Goal: Check status: Check status

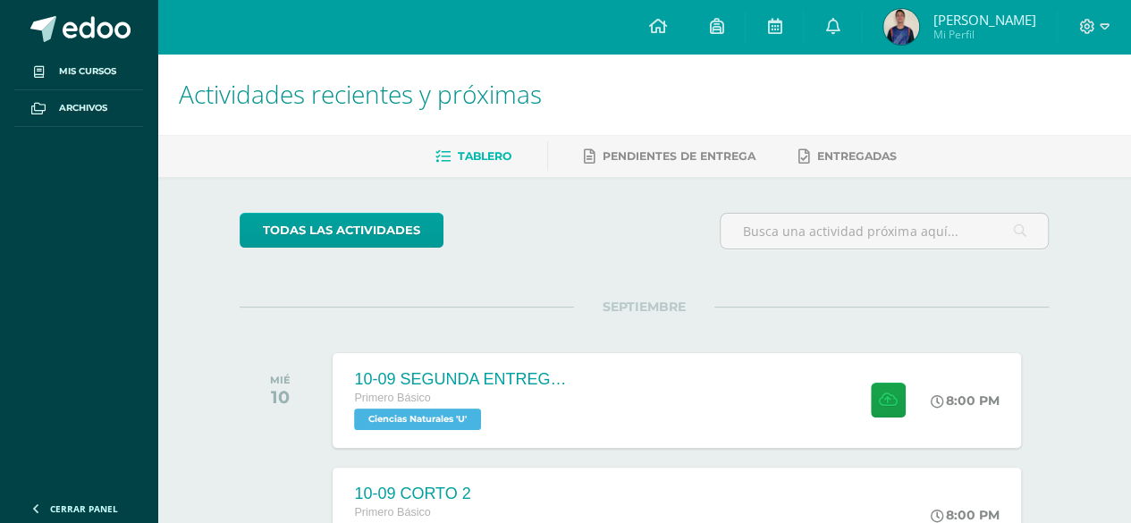
click at [974, 46] on link "[PERSON_NAME] Mi Perfil" at bounding box center [959, 27] width 195 height 54
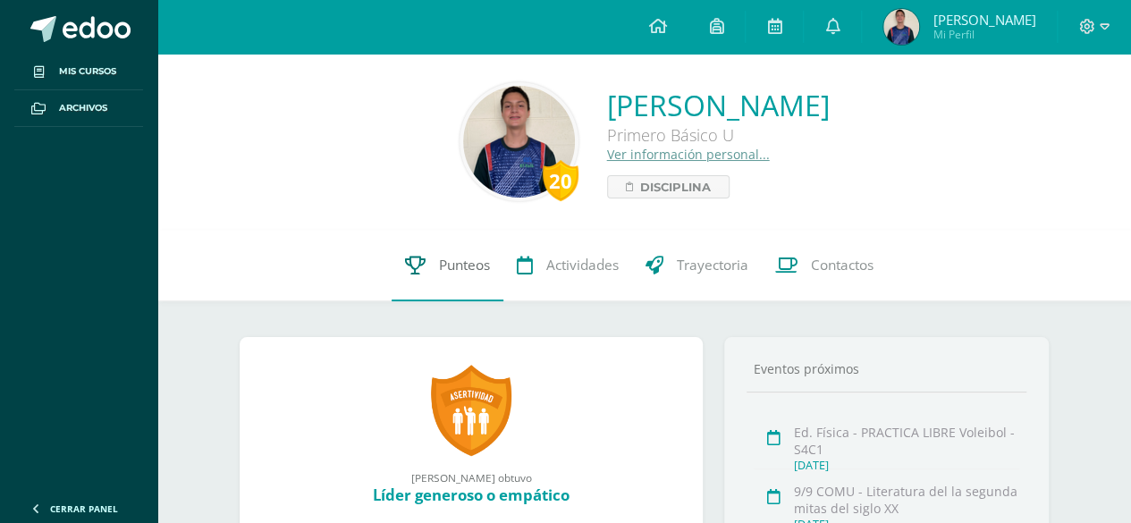
click at [434, 262] on link "Punteos" at bounding box center [448, 266] width 112 height 72
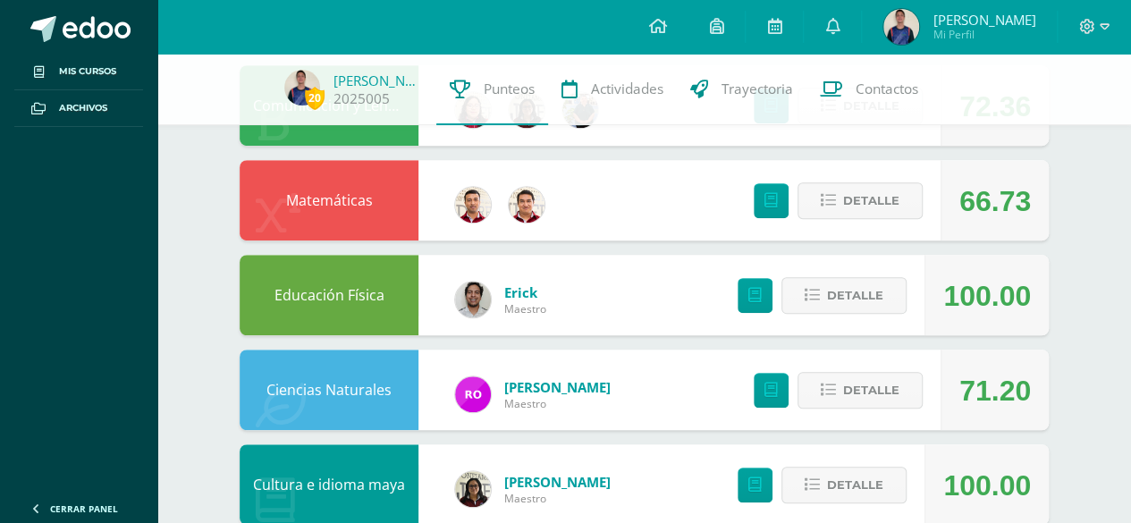
scroll to position [503, 0]
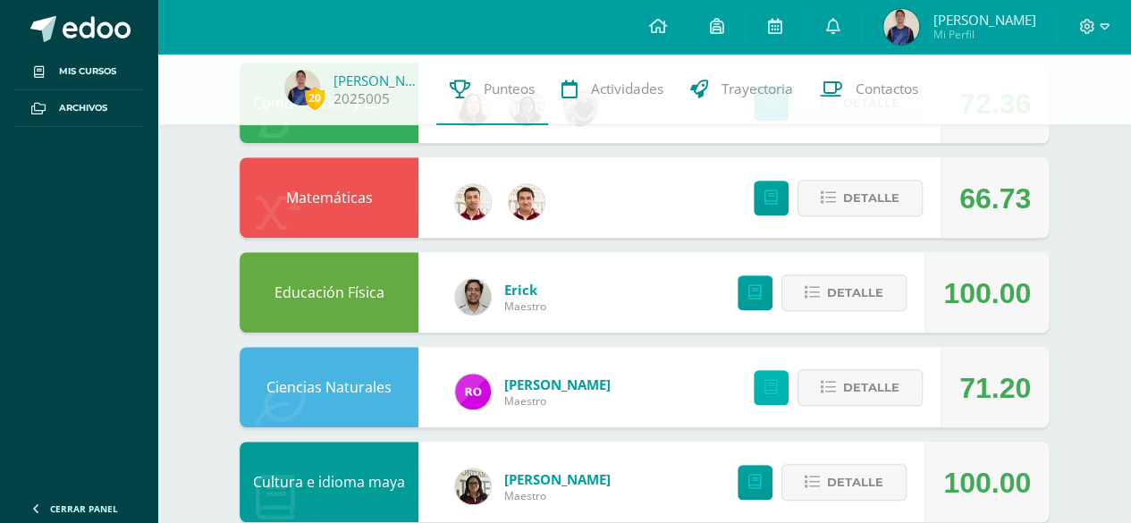
click at [783, 392] on link at bounding box center [771, 387] width 35 height 35
